Goal: Find specific page/section: Find specific page/section

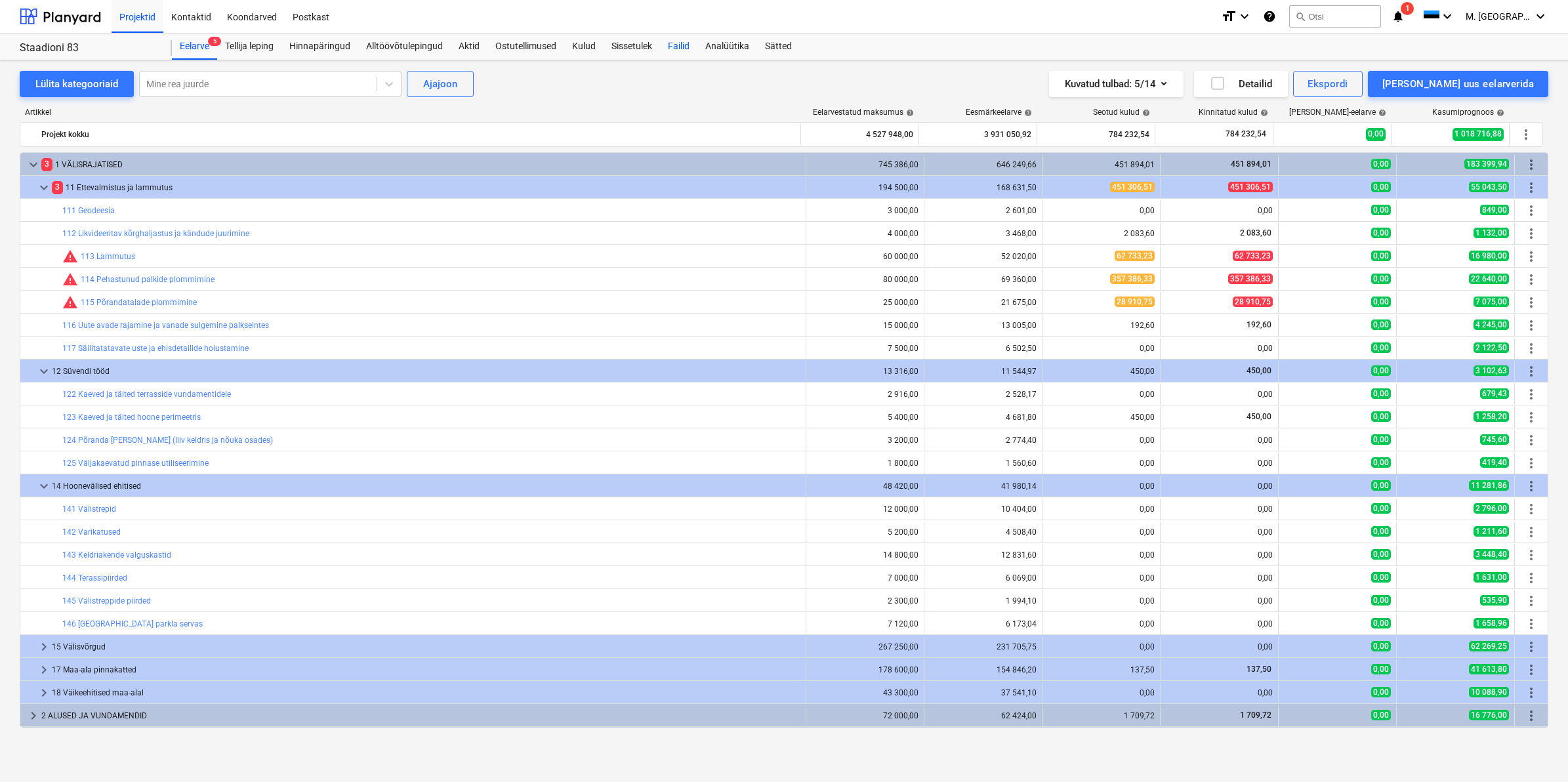
scroll to position [319, 0]
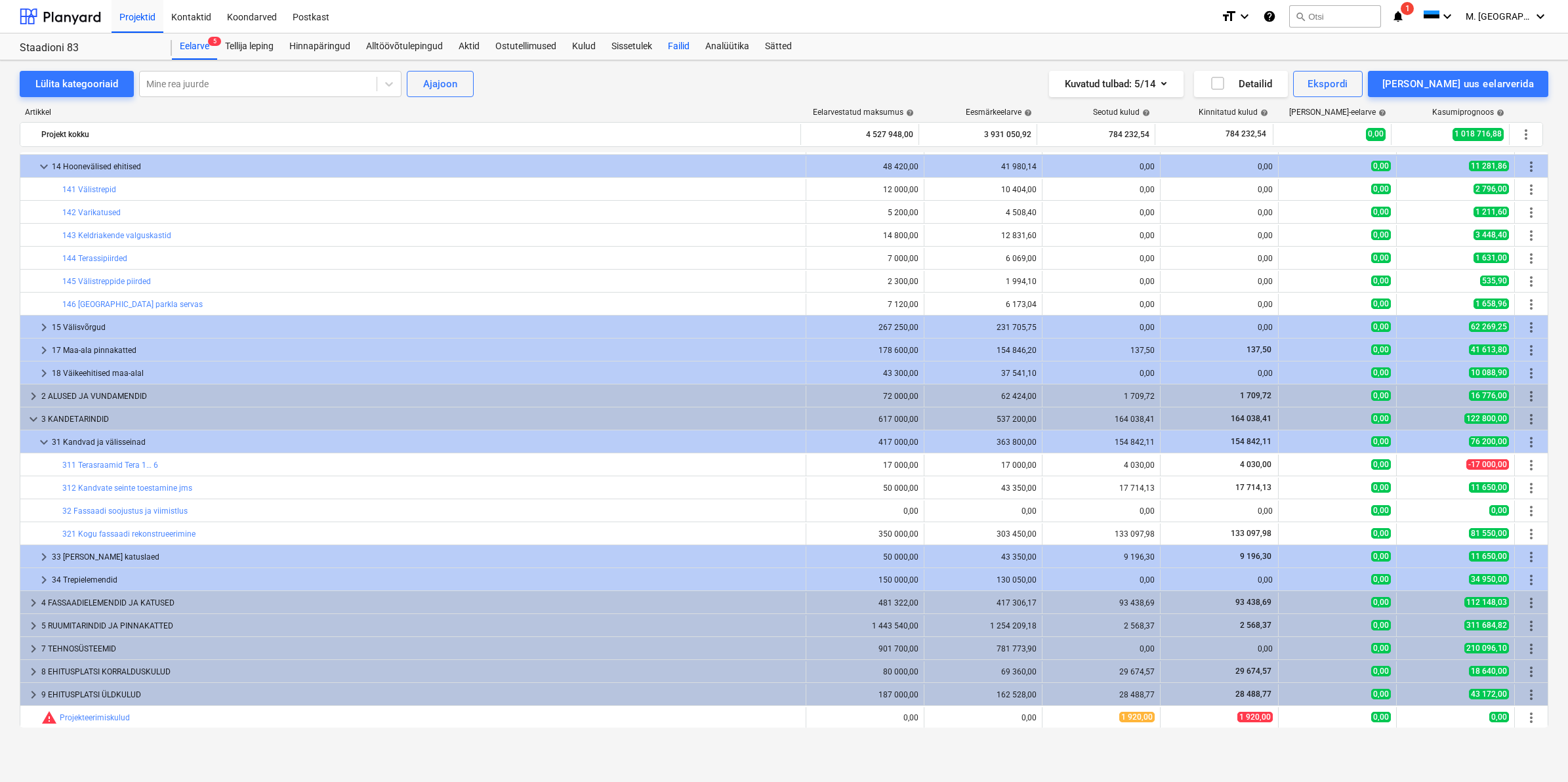
click at [667, 43] on div "Failid" at bounding box center [678, 46] width 38 height 26
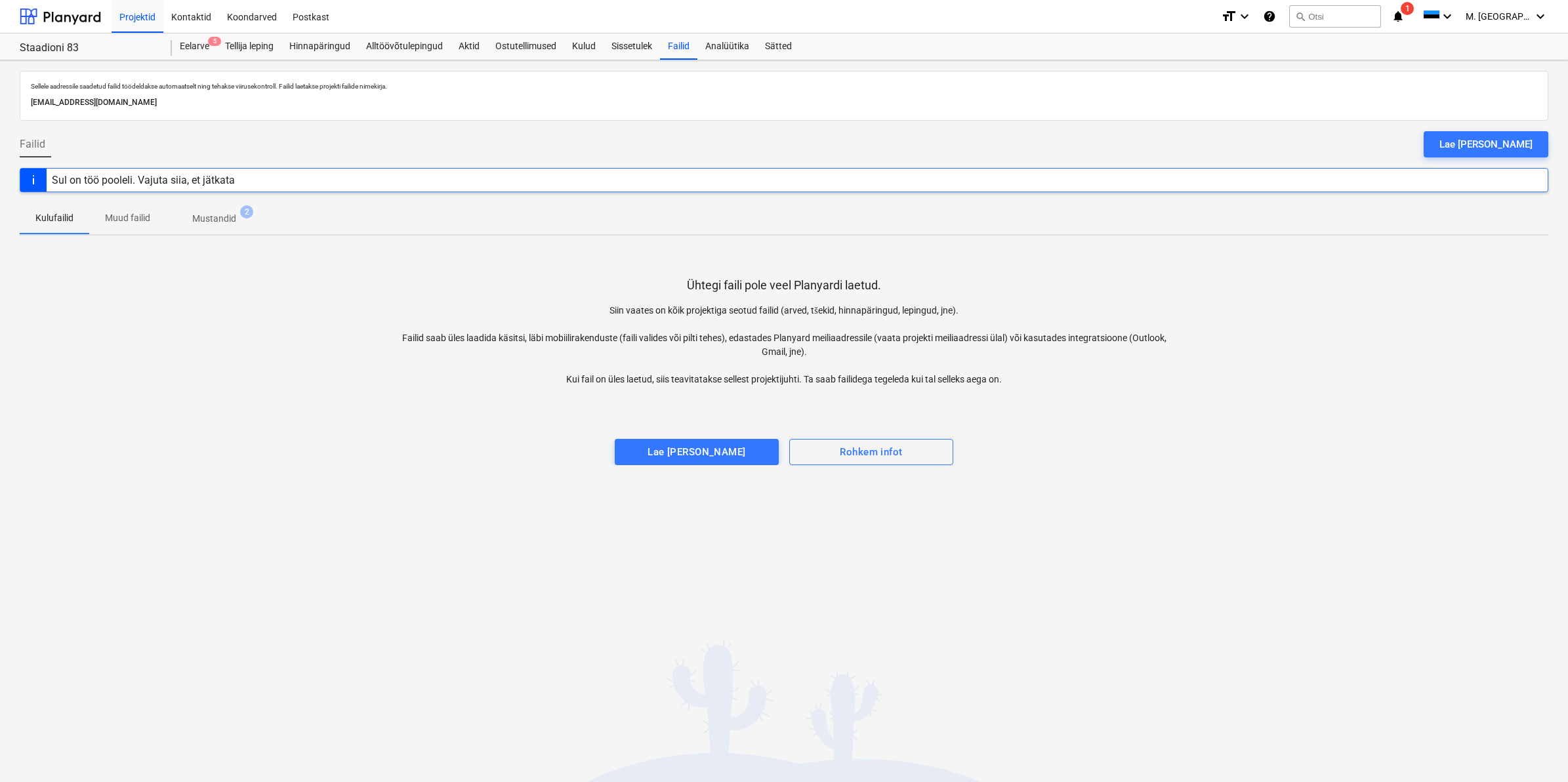
drag, startPoint x: 1386, startPoint y: 380, endPoint x: 1894, endPoint y: 387, distance: 508.0
click at [1567, 387] on html "Projektid Kontaktid Koondarved Postkast format_size keyboard_arrow_down help se…" at bounding box center [784, 391] width 1568 height 782
click at [191, 46] on div "Eelarve 5" at bounding box center [195, 46] width 45 height 26
